Goal: Task Accomplishment & Management: Manage account settings

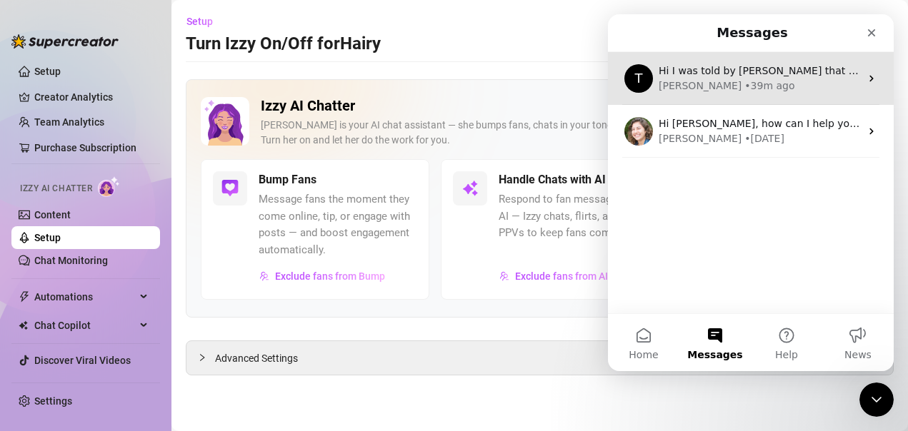
click at [773, 87] on div "[PERSON_NAME] • 39m ago" at bounding box center [758, 86] width 201 height 15
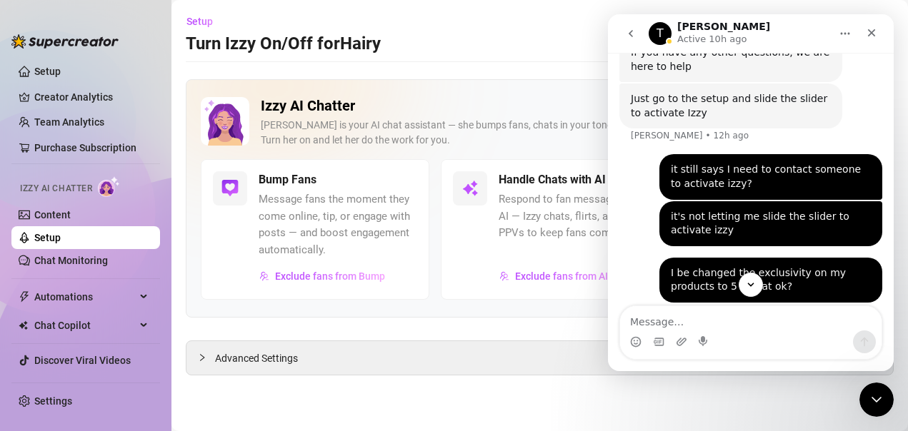
scroll to position [2385, 0]
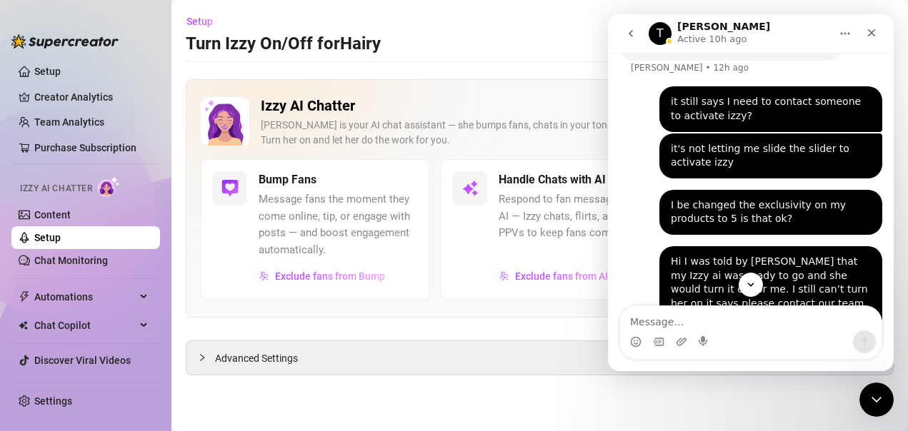
click at [636, 44] on button "go back" at bounding box center [630, 33] width 27 height 27
click at [633, 38] on icon "go back" at bounding box center [630, 33] width 11 height 11
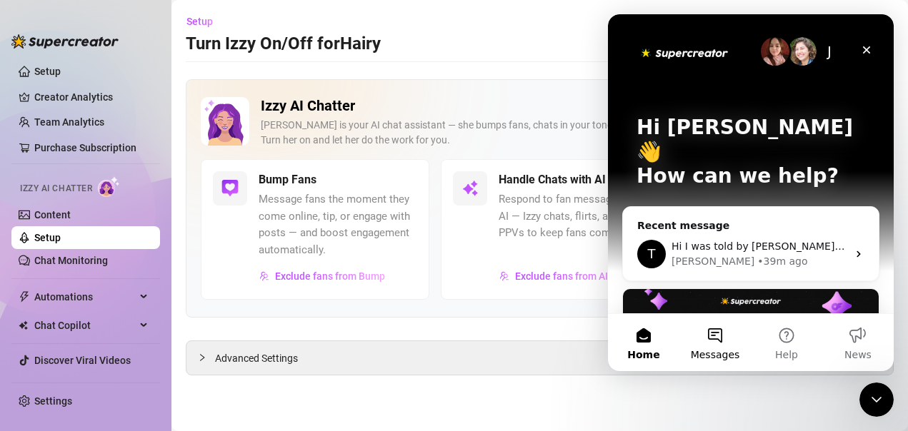
click at [719, 344] on button "Messages" at bounding box center [714, 342] width 71 height 57
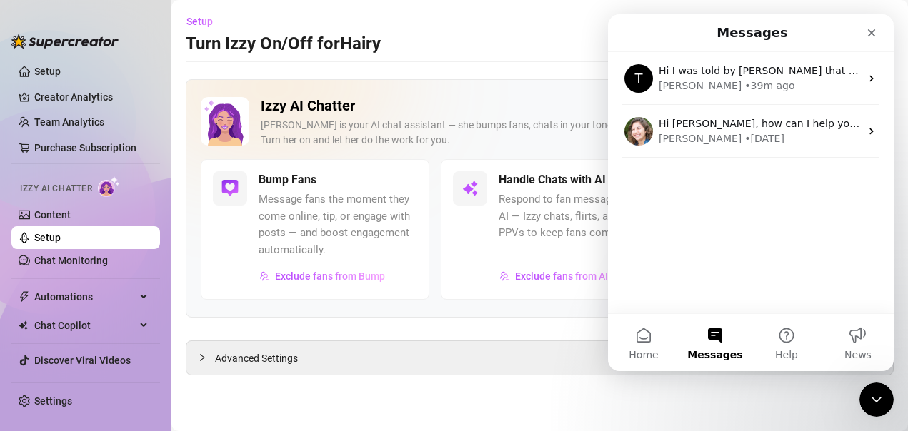
click at [620, 31] on div "Messages" at bounding box center [750, 33] width 267 height 26
click at [653, 346] on button "Home" at bounding box center [643, 342] width 71 height 57
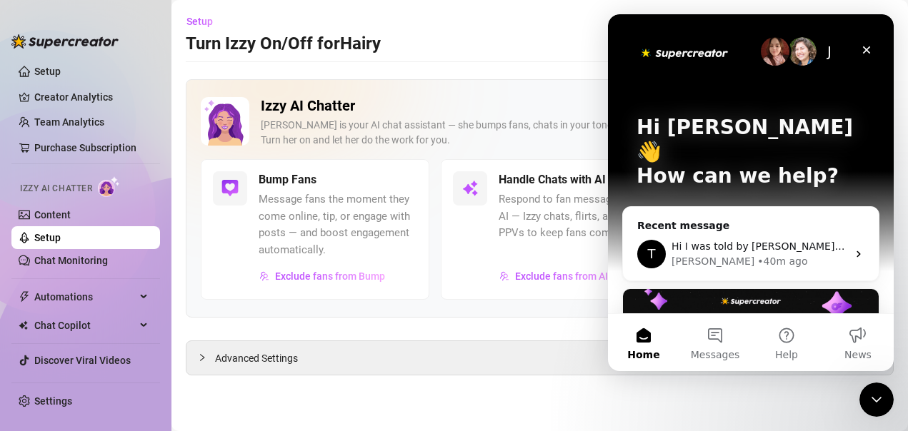
scroll to position [361, 0]
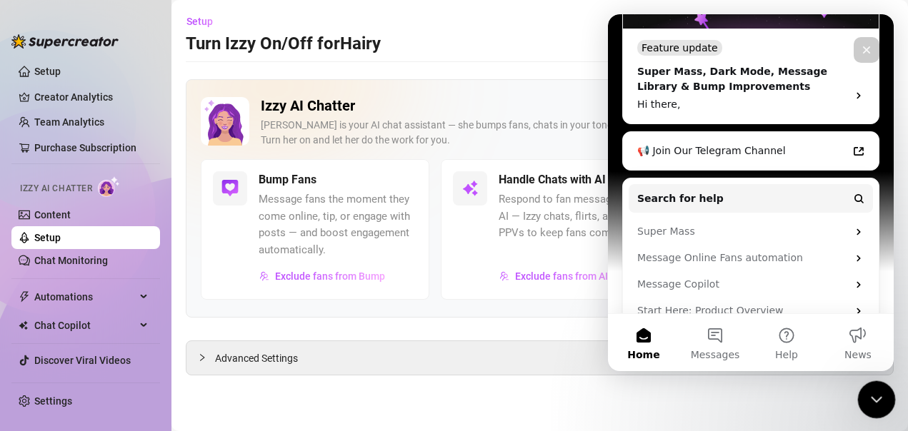
click at [862, 398] on div "Close Intercom Messenger" at bounding box center [874, 398] width 34 height 34
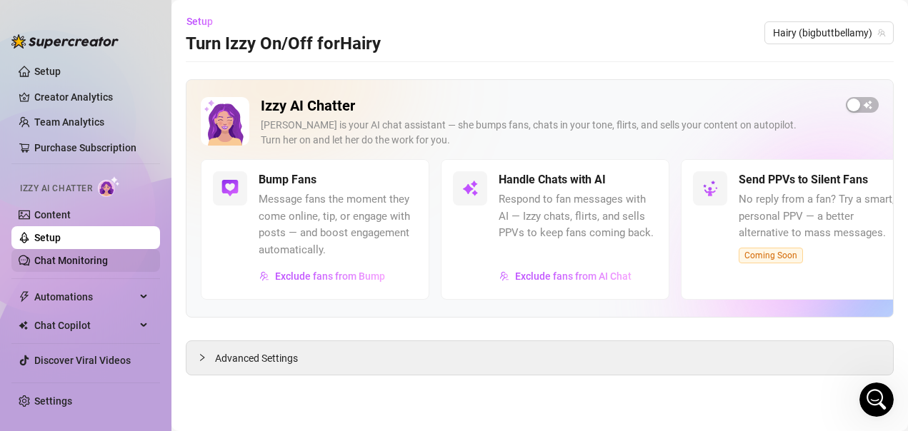
click at [104, 255] on link "Chat Monitoring" at bounding box center [71, 260] width 74 height 11
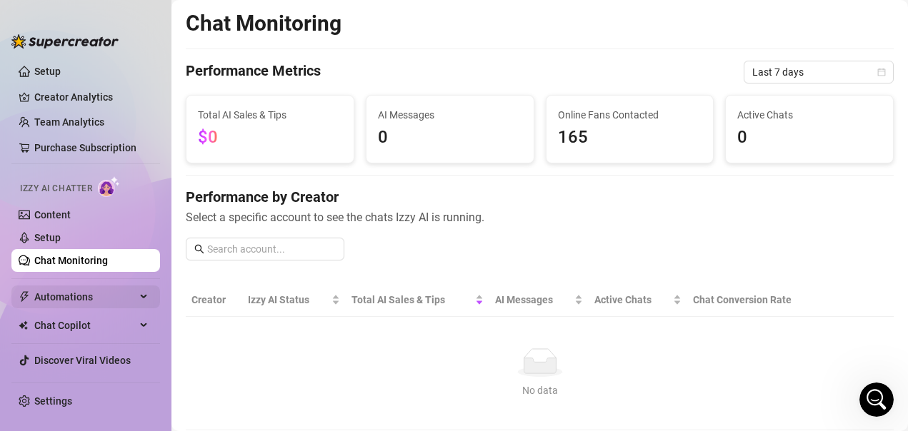
click at [52, 299] on span "Automations" at bounding box center [84, 297] width 101 height 23
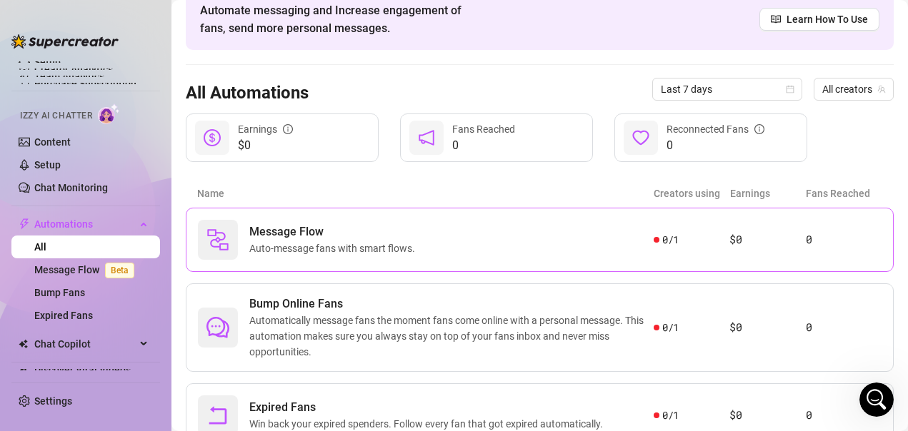
scroll to position [131, 0]
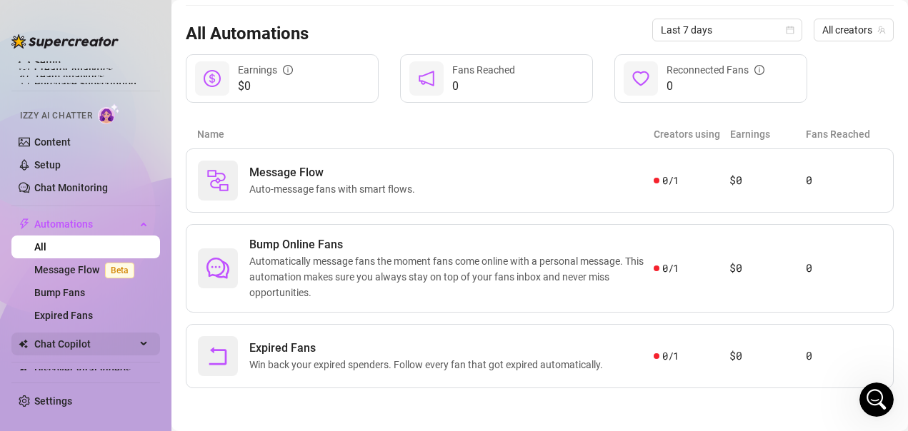
click at [134, 339] on span "Chat Copilot" at bounding box center [84, 344] width 101 height 23
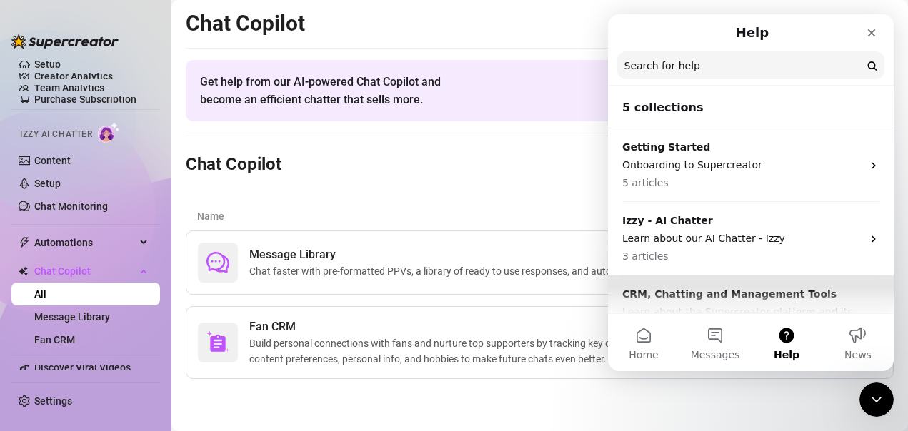
scroll to position [198, 0]
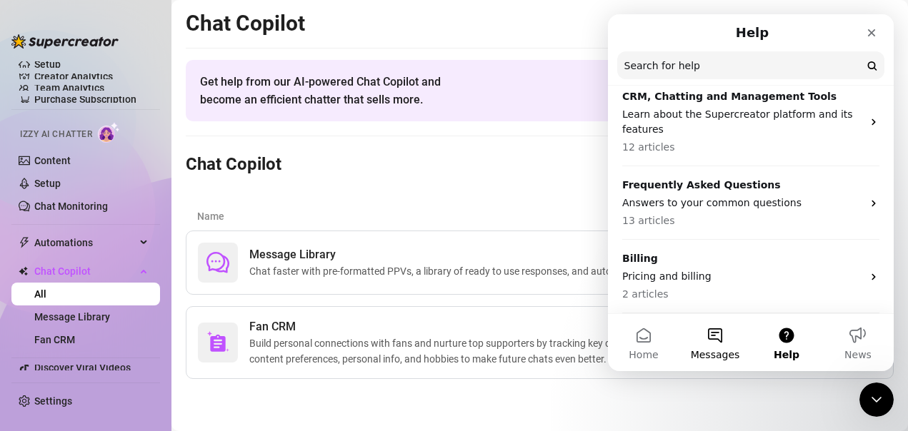
click at [722, 332] on button "Messages" at bounding box center [714, 342] width 71 height 57
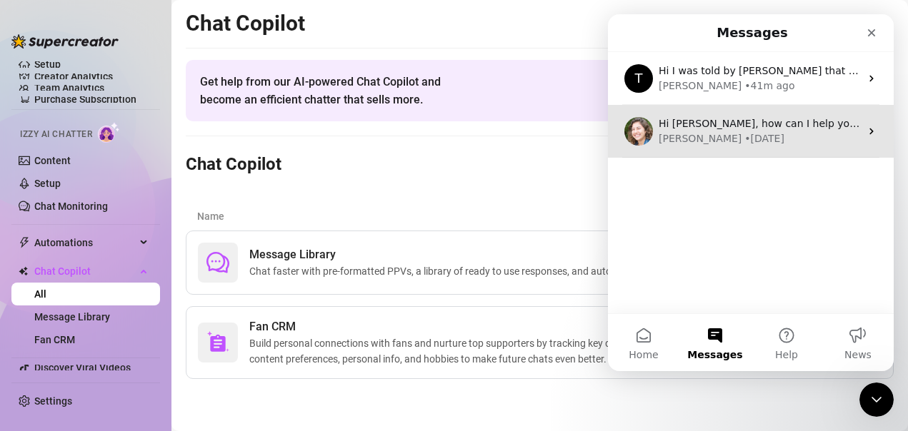
click at [815, 131] on div "Hi [PERSON_NAME], how can I help you?" at bounding box center [758, 123] width 201 height 15
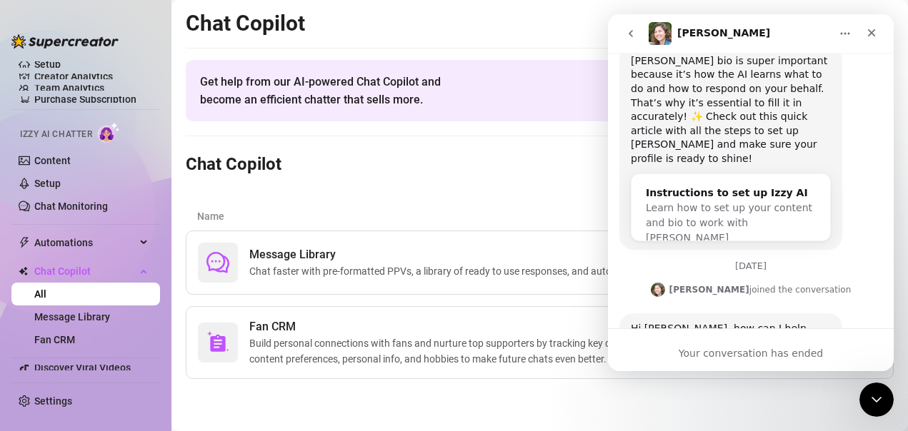
scroll to position [313, 0]
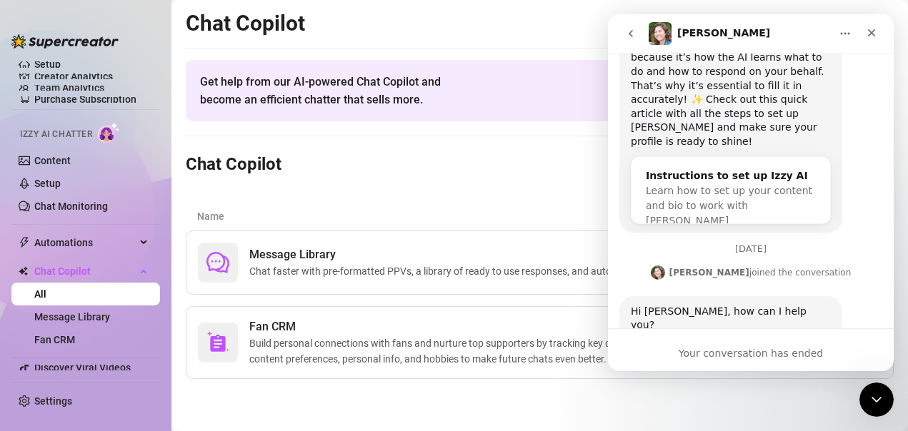
click at [632, 39] on button "go back" at bounding box center [630, 33] width 27 height 27
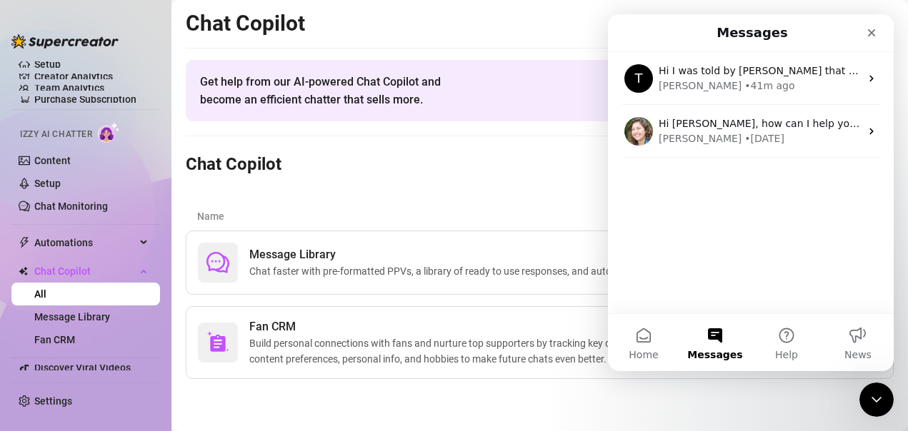
scroll to position [0, 0]
click at [642, 347] on button "Home" at bounding box center [643, 342] width 71 height 57
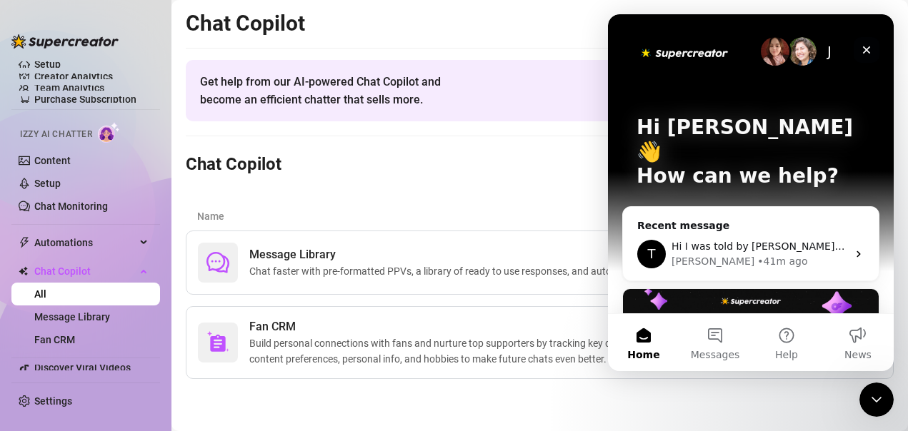
click at [869, 50] on icon "Close" at bounding box center [865, 49] width 11 height 11
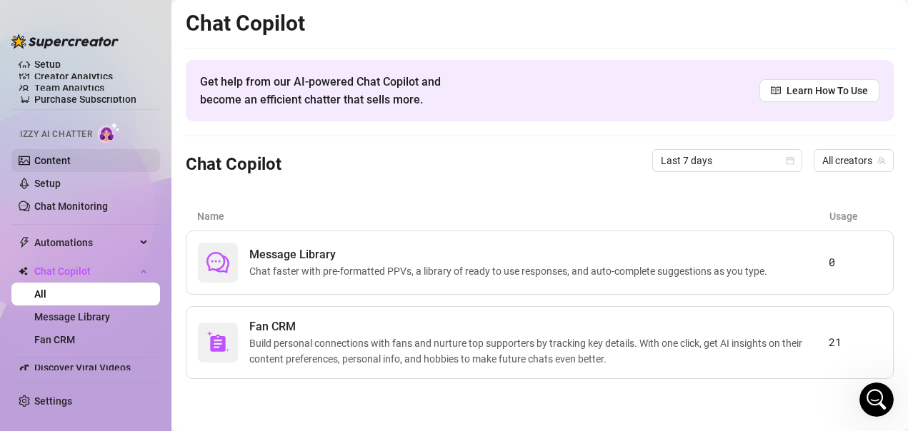
click at [57, 157] on link "Content" at bounding box center [52, 160] width 36 height 11
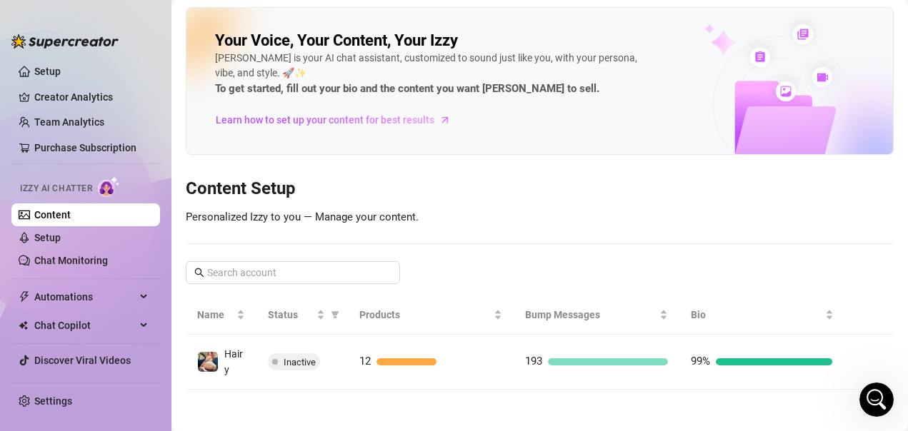
scroll to position [4, 0]
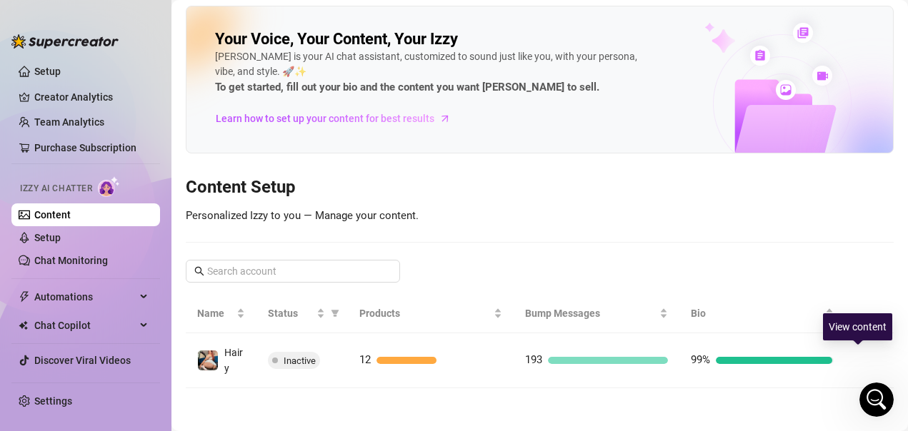
drag, startPoint x: 858, startPoint y: 359, endPoint x: 757, endPoint y: 396, distance: 107.3
click at [865, 359] on icon "right" at bounding box center [867, 360] width 5 height 9
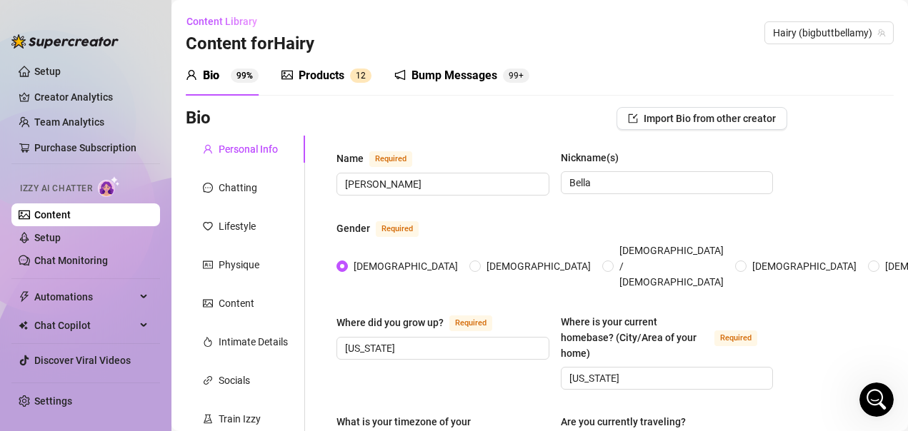
radio input "true"
type input "[DATE]"
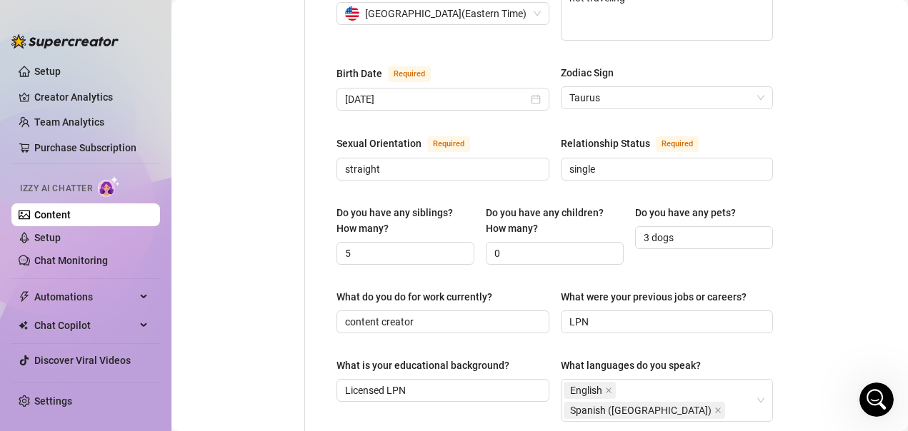
scroll to position [500, 0]
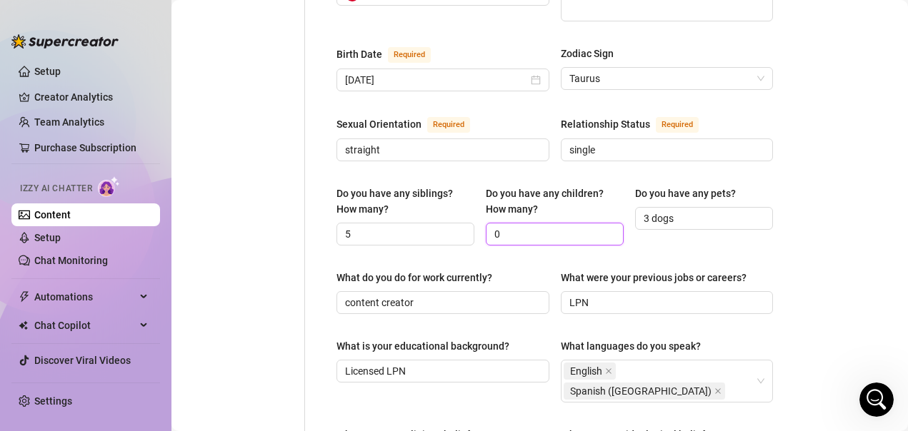
click at [523, 226] on input "0" at bounding box center [553, 234] width 118 height 16
type input "no"
click at [814, 225] on div "Bio Import Bio from other creator Personal Info Chatting Lifestyle Physique Con…" at bounding box center [540, 294] width 708 height 1375
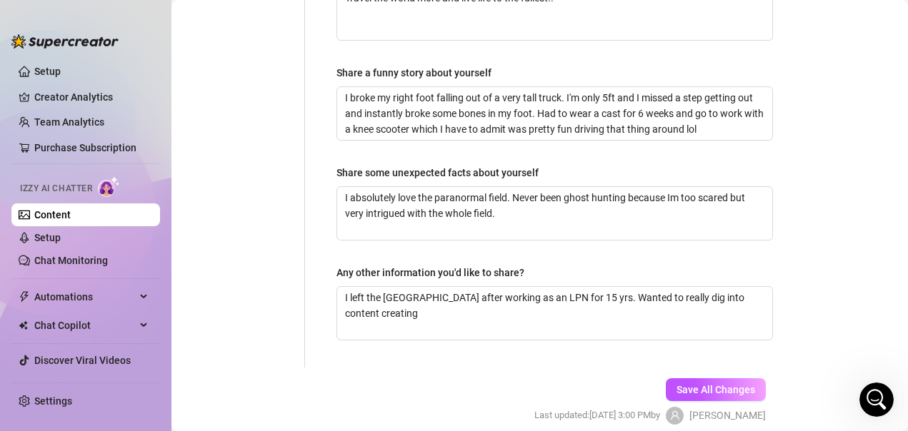
scroll to position [1054, 0]
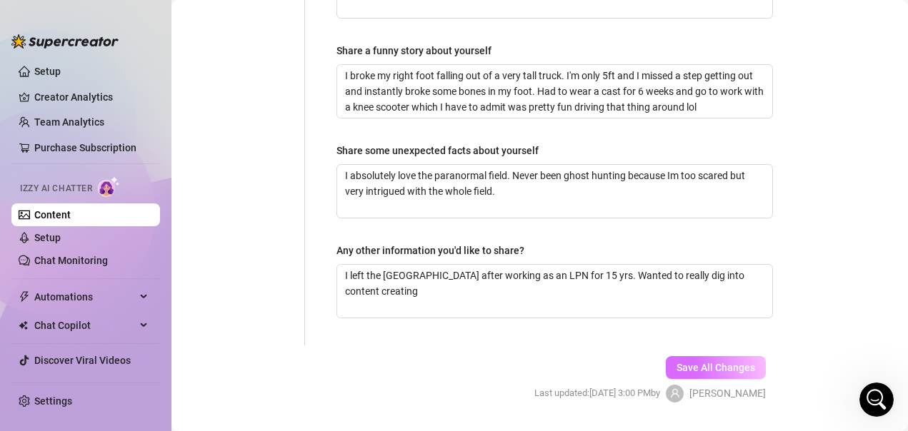
click at [728, 362] on span "Save All Changes" at bounding box center [715, 367] width 79 height 11
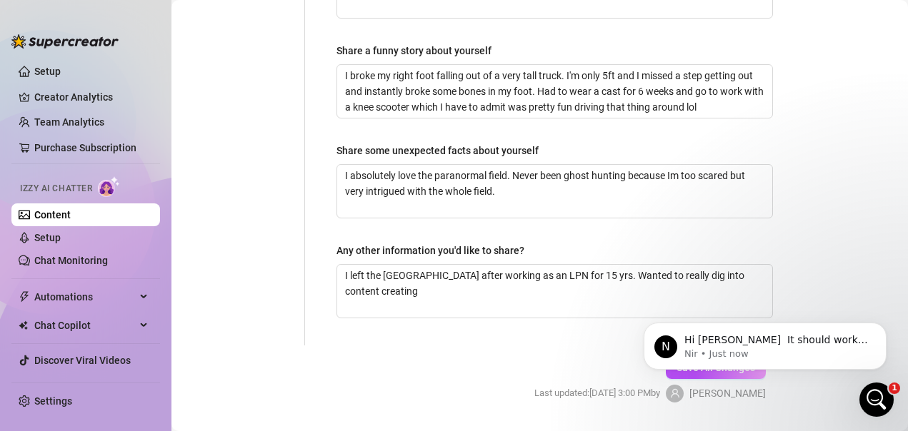
scroll to position [0, 0]
click at [878, 401] on icon "Open Intercom Messenger" at bounding box center [875, 398] width 24 height 24
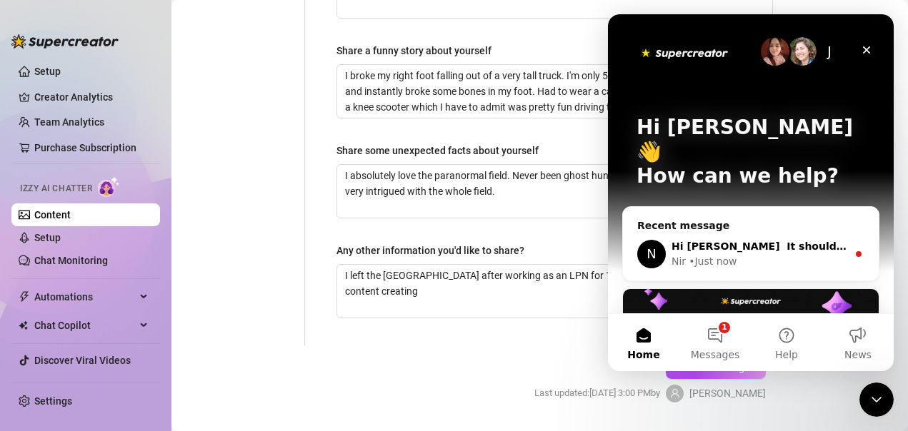
click at [756, 254] on div "Nir • Just now" at bounding box center [759, 261] width 176 height 15
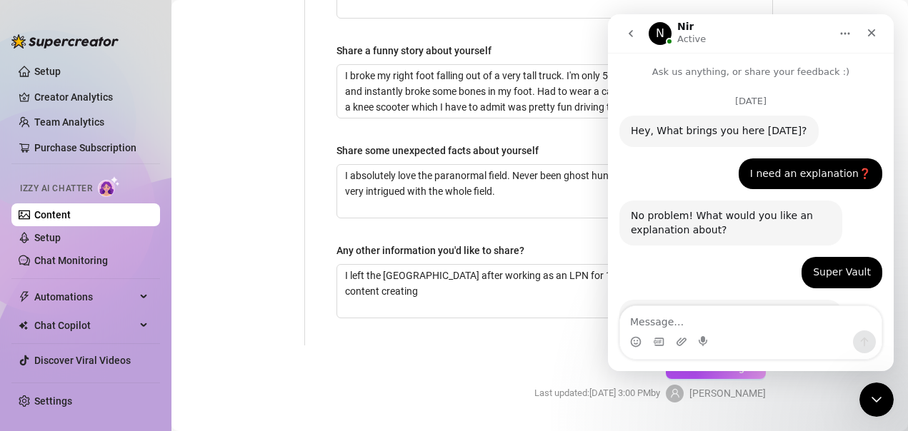
scroll to position [62, 0]
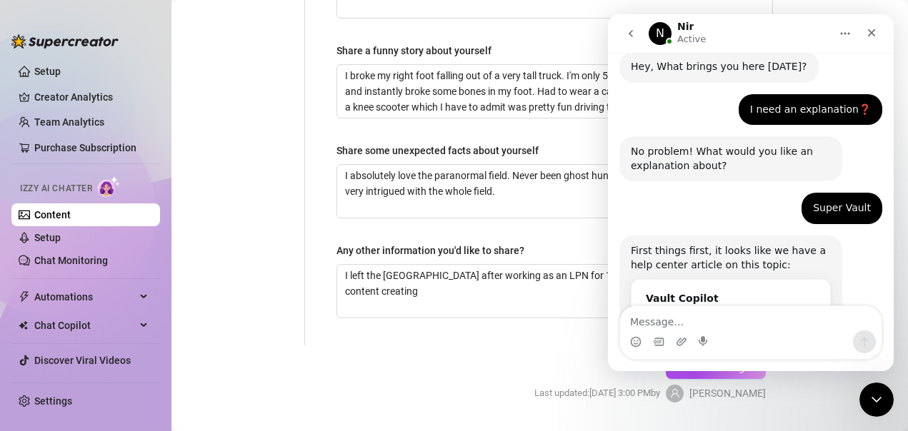
click at [710, 321] on textarea "Message…" at bounding box center [750, 318] width 261 height 24
type textarea "ok ill check"
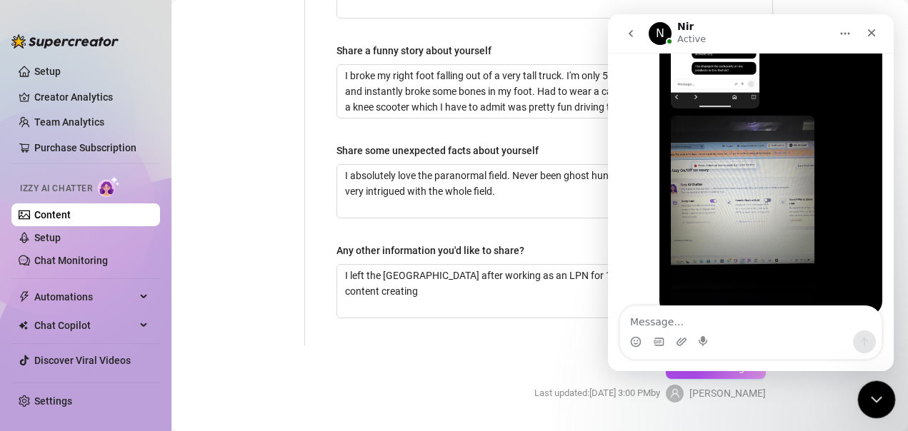
click at [865, 403] on icon "Close Intercom Messenger" at bounding box center [873, 397] width 17 height 17
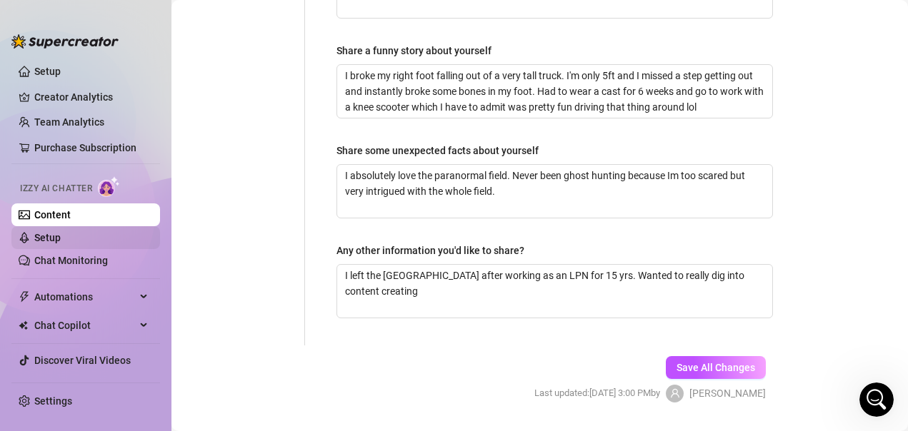
click at [51, 238] on link "Setup" at bounding box center [47, 237] width 26 height 11
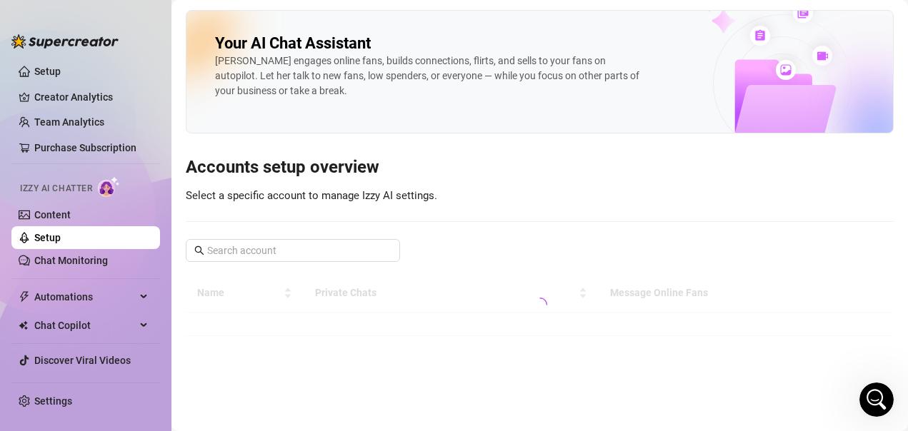
scroll to position [2817, 0]
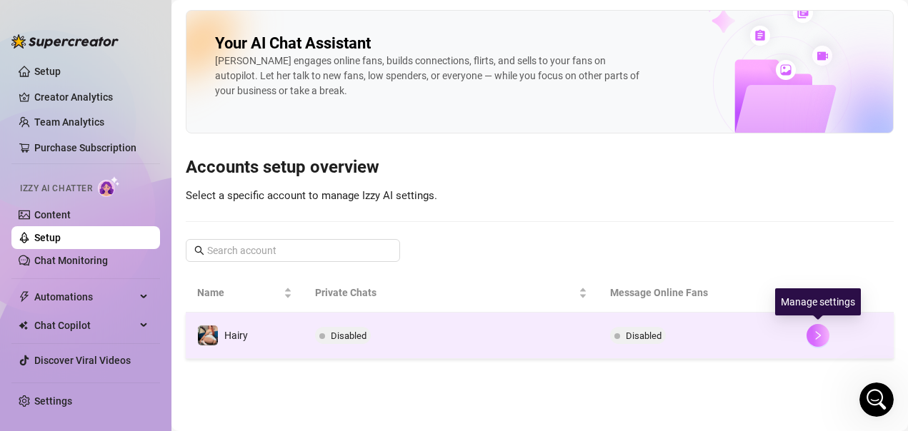
click at [818, 334] on icon "right" at bounding box center [817, 335] width 5 height 9
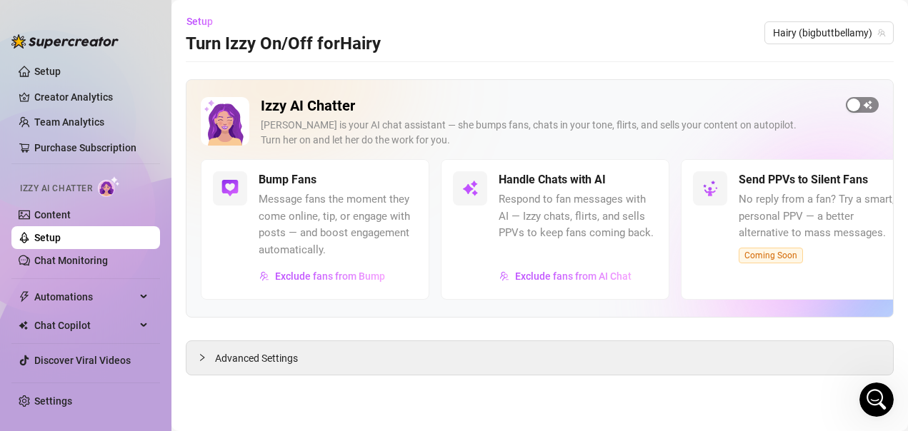
click at [855, 106] on div "button" at bounding box center [853, 105] width 13 height 13
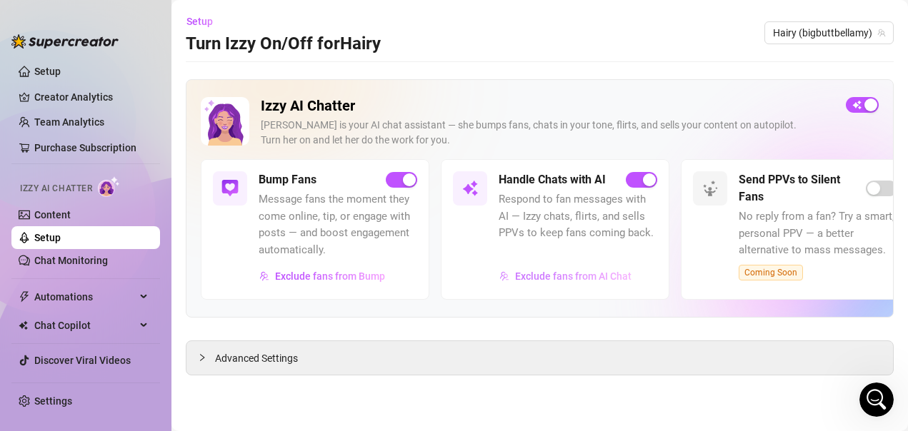
click at [563, 276] on span "Exclude fans from AI Chat" at bounding box center [573, 276] width 116 height 11
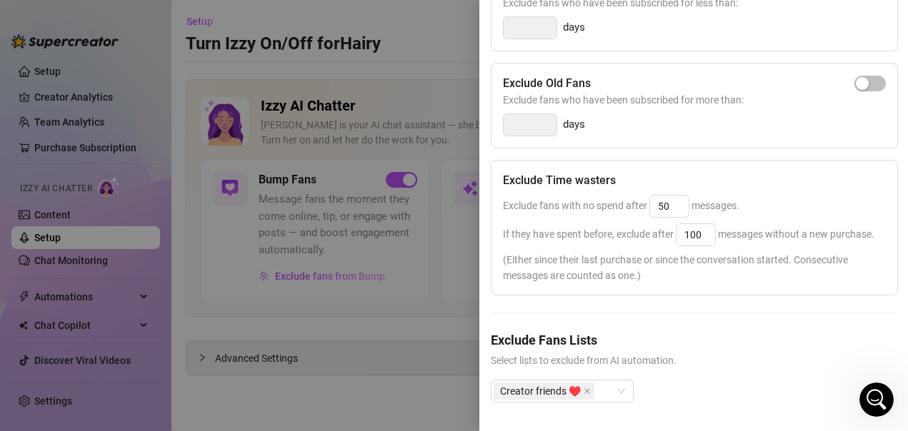
scroll to position [331, 0]
click at [621, 380] on div "Creator friends ♥️" at bounding box center [562, 391] width 143 height 23
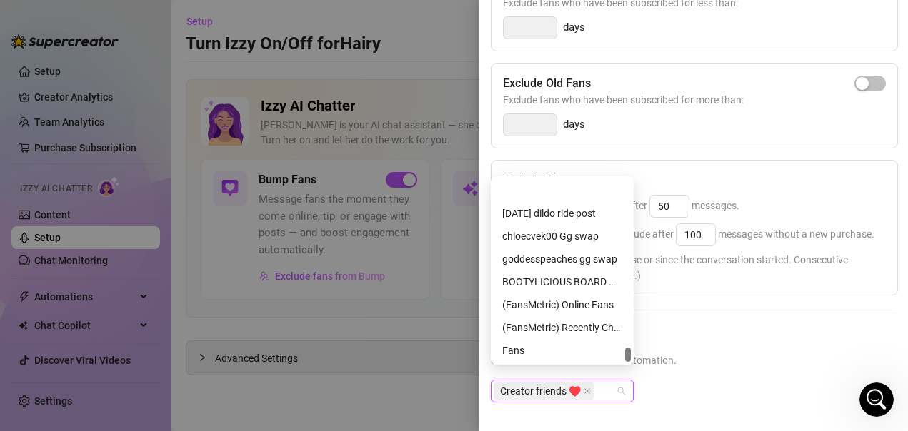
scroll to position [2331, 0]
click at [720, 353] on span "Select lists to exclude from AI automation." at bounding box center [694, 361] width 406 height 16
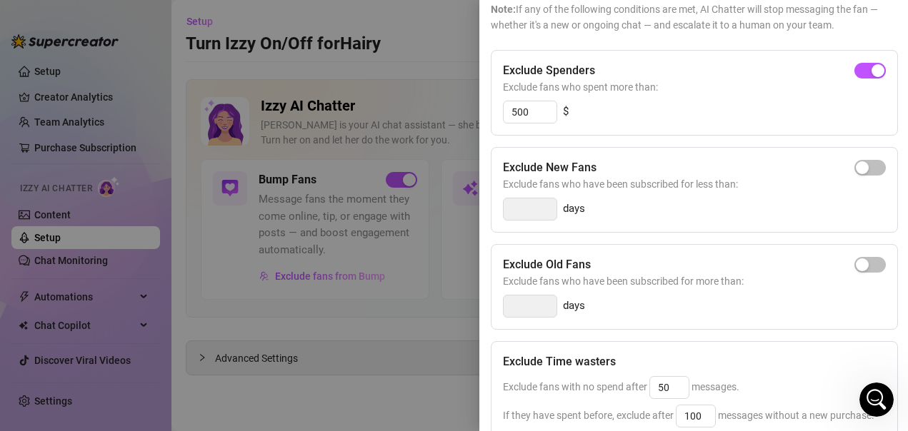
scroll to position [0, 0]
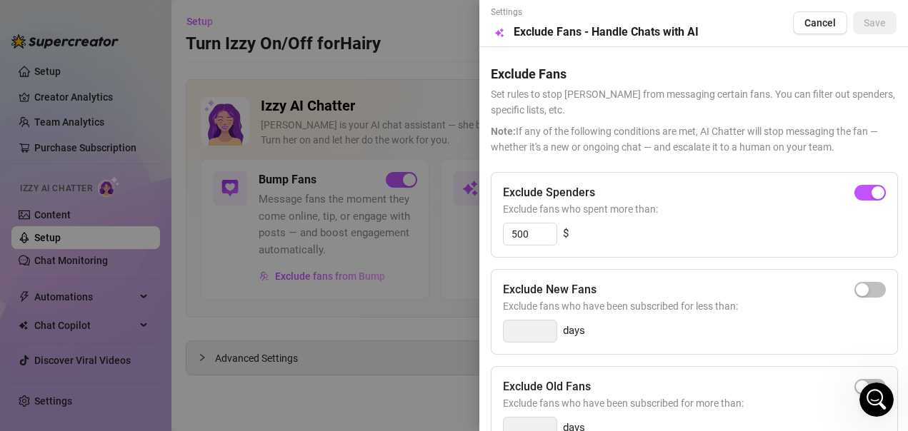
click at [421, 300] on div at bounding box center [454, 215] width 908 height 431
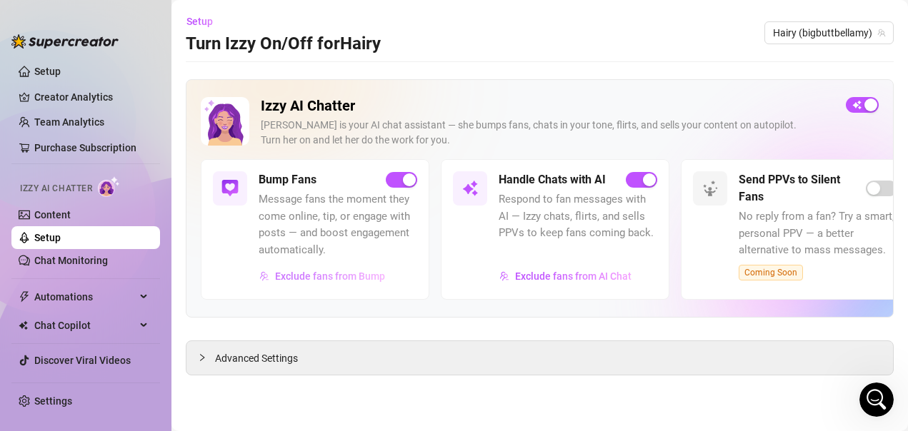
click at [348, 276] on span "Exclude fans from Bump" at bounding box center [330, 276] width 110 height 11
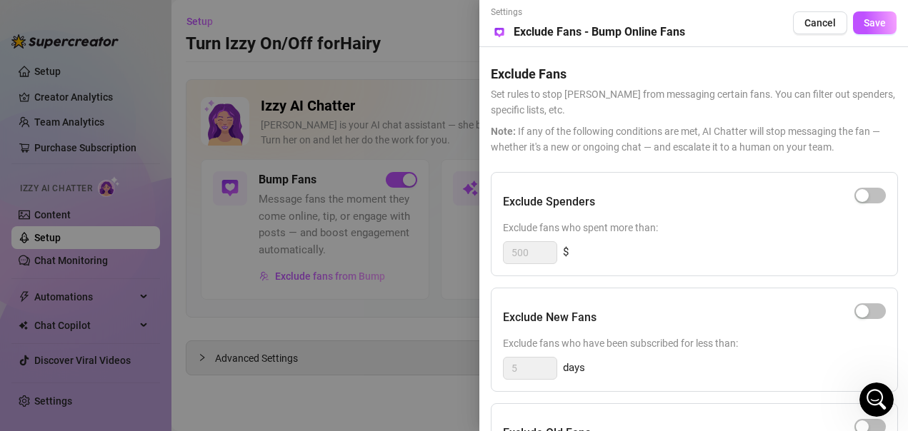
click at [428, 60] on div at bounding box center [454, 215] width 908 height 431
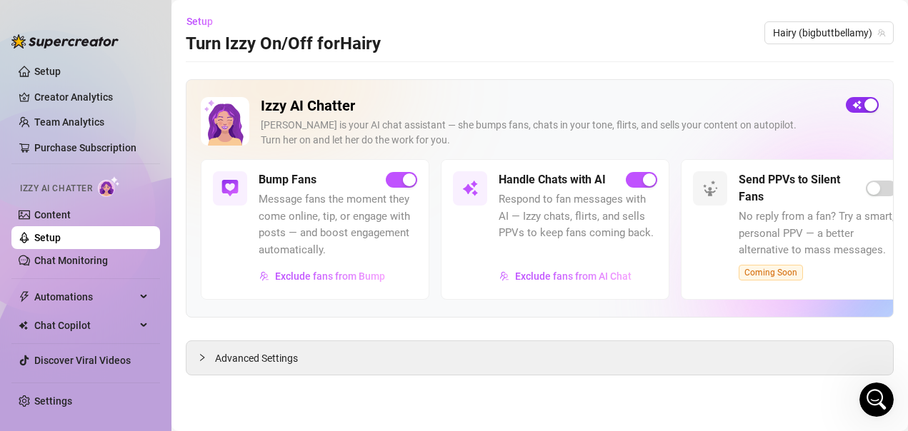
click at [874, 106] on div "button" at bounding box center [870, 105] width 13 height 13
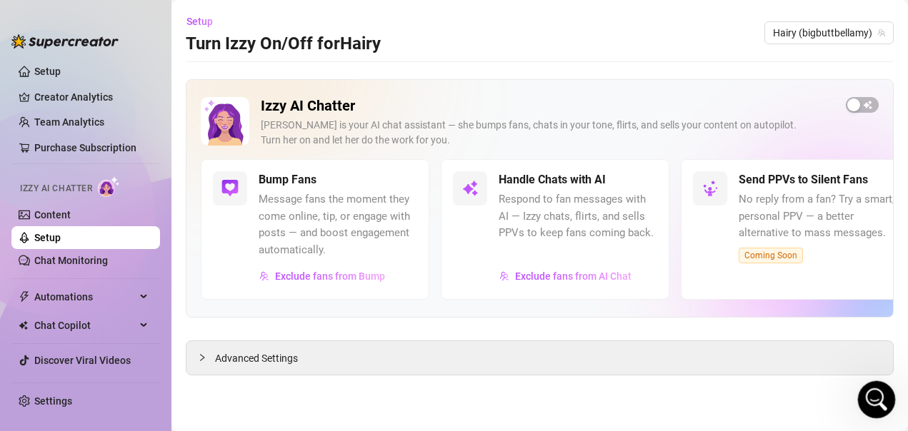
click at [878, 398] on icon "Open Intercom Messenger" at bounding box center [875, 398] width 24 height 24
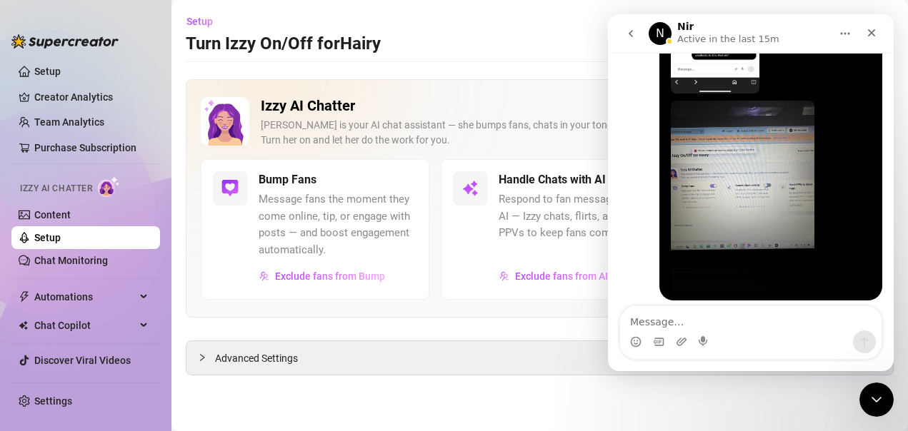
scroll to position [2817, 0]
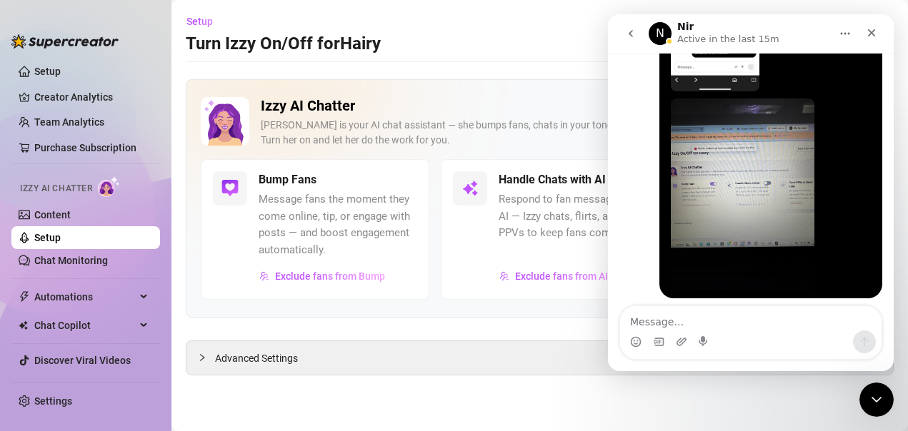
click at [724, 324] on textarea "Message…" at bounding box center [750, 318] width 261 height 24
type textarea "its working thank you!!"
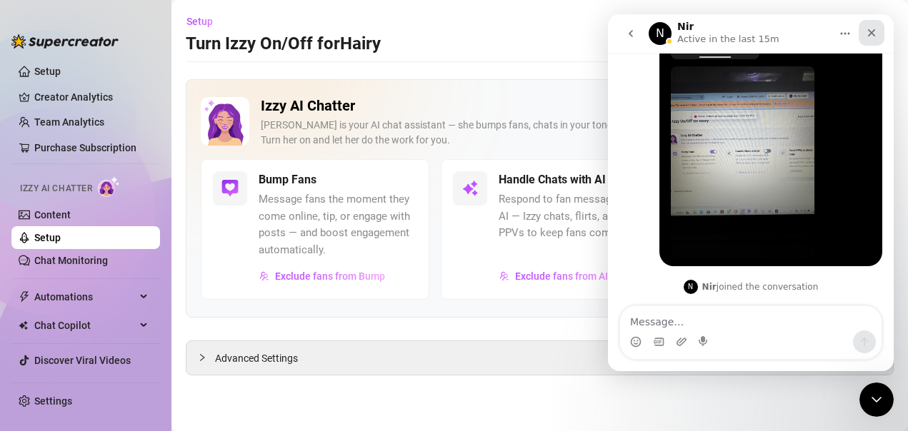
click at [872, 32] on icon "Close" at bounding box center [872, 33] width 8 height 8
